Goal: Transaction & Acquisition: Purchase product/service

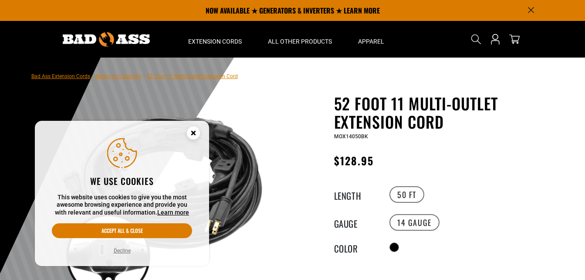
click at [194, 132] on g "Cookie Consent" at bounding box center [193, 132] width 3 height 3
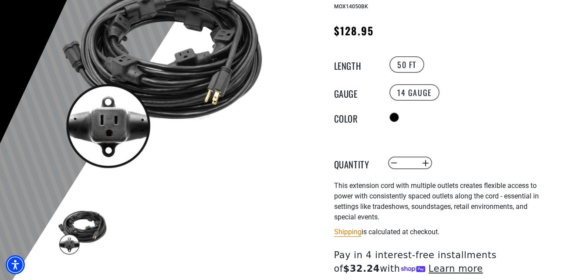
scroll to position [131, 0]
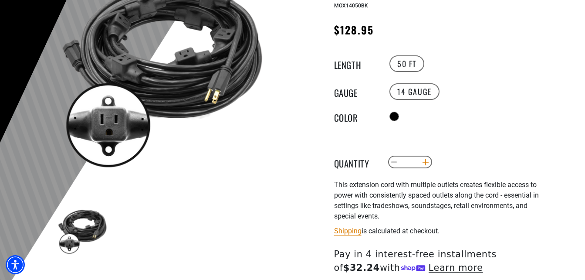
click at [429, 160] on button "Increase quantity for 52 Foot 11 Multi-Outlet Extension Cord" at bounding box center [426, 162] width 14 height 15
type input "*"
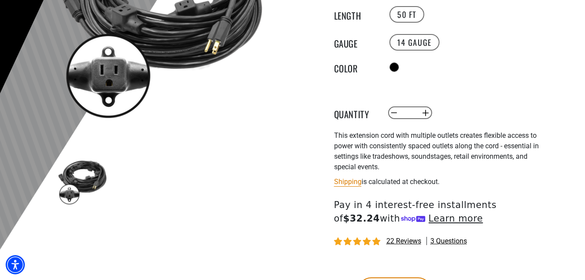
scroll to position [218, 0]
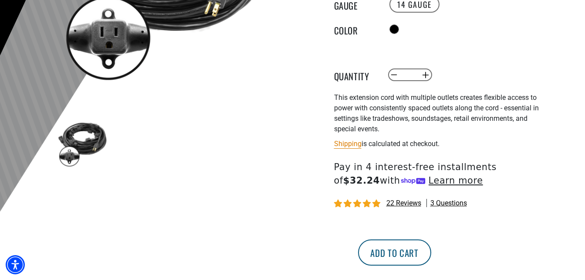
click at [431, 252] on button "Add to cart" at bounding box center [394, 252] width 73 height 26
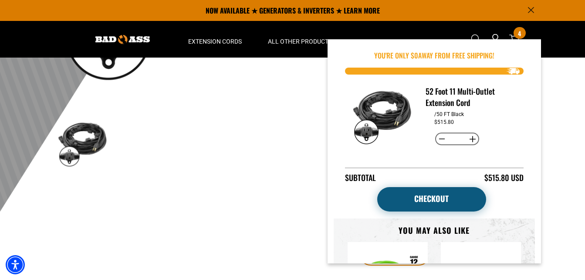
click at [422, 197] on link "Checkout" at bounding box center [431, 199] width 109 height 24
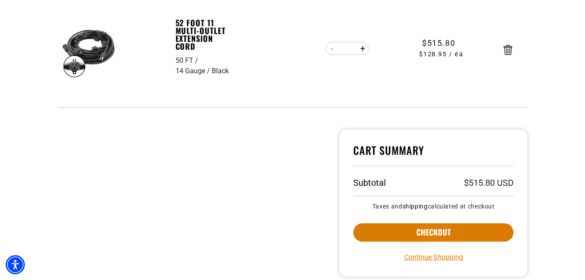
scroll to position [261, 0]
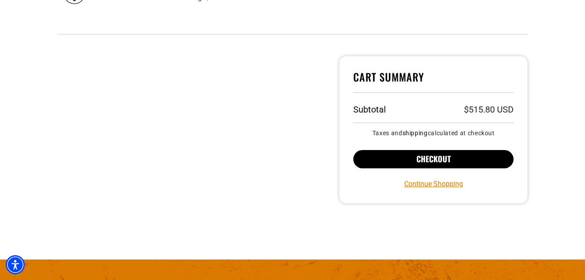
click at [430, 157] on button "Checkout" at bounding box center [433, 159] width 161 height 18
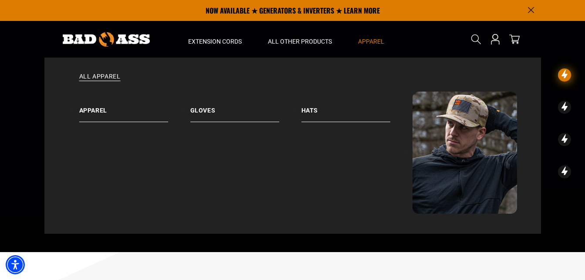
click at [371, 41] on span "Apparel" at bounding box center [371, 41] width 26 height 8
click at [106, 123] on ul at bounding box center [134, 125] width 111 height 7
click at [101, 113] on link "Apparel" at bounding box center [134, 106] width 111 height 30
